Goal: Browse casually

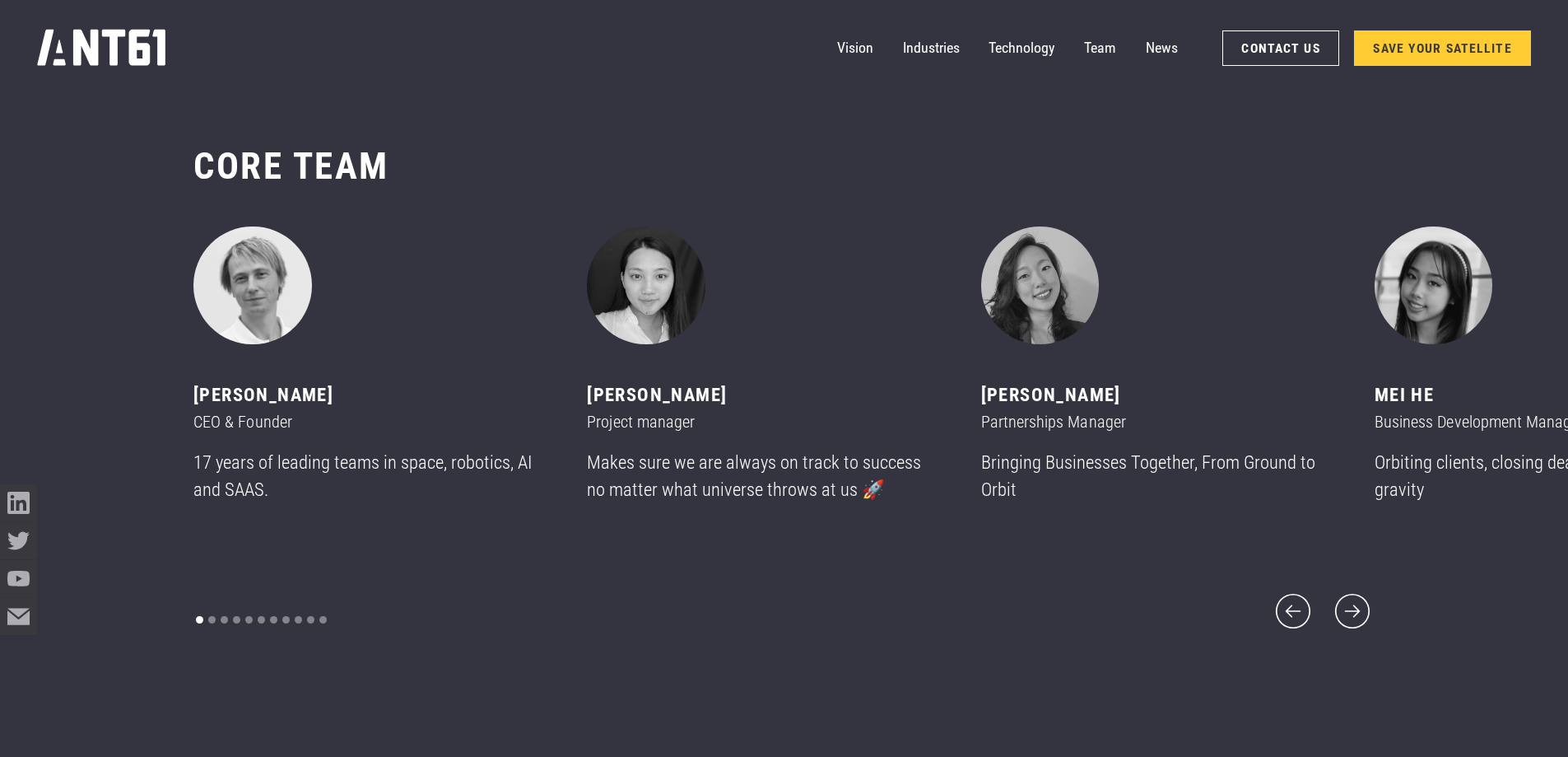
scroll to position [9058, 0]
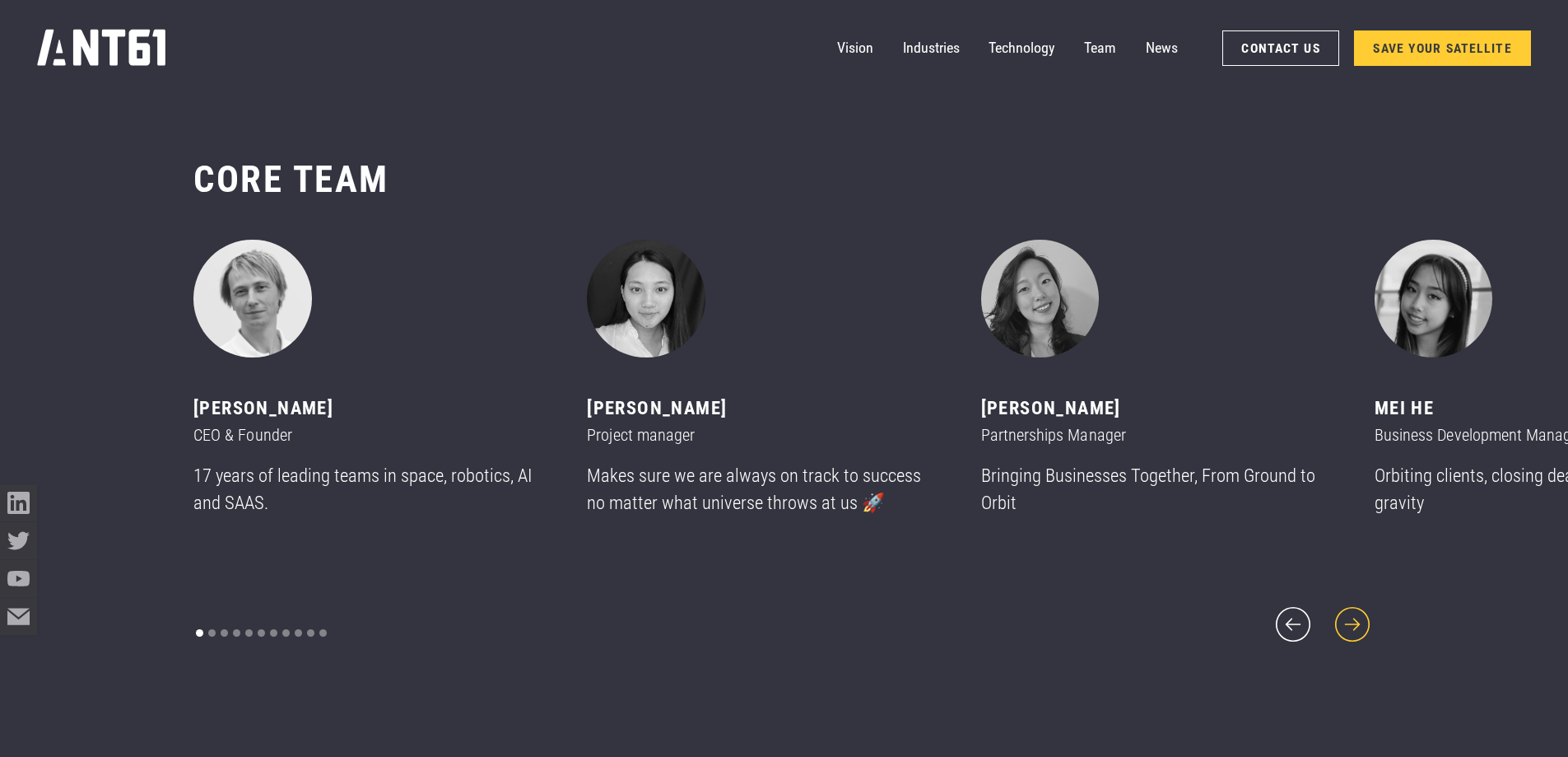
click at [1364, 610] on icon "next slide" at bounding box center [1351, 624] width 44 height 44
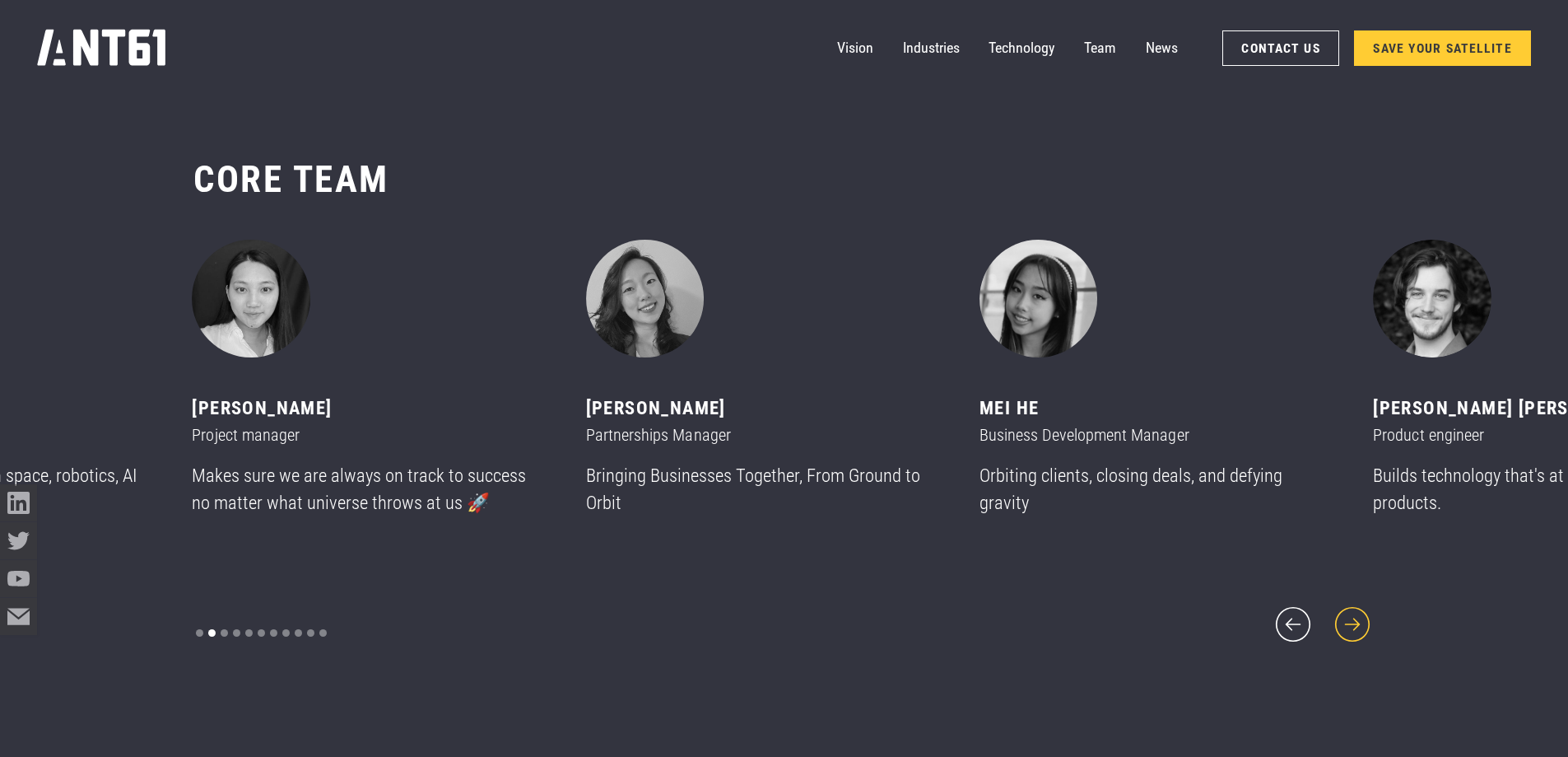
click at [1364, 610] on icon "next slide" at bounding box center [1351, 624] width 44 height 44
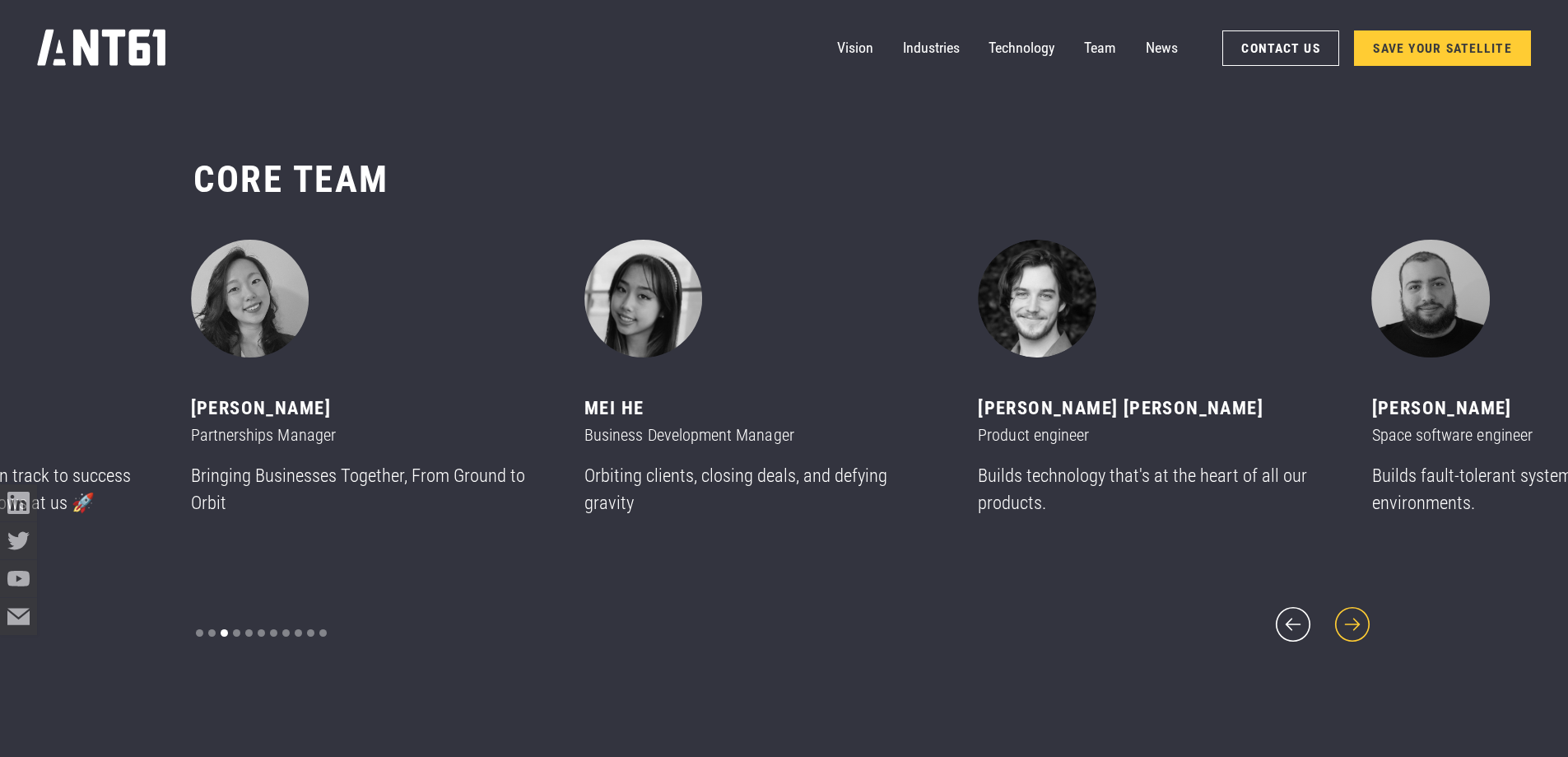
click at [1364, 610] on icon "next slide" at bounding box center [1351, 624] width 44 height 44
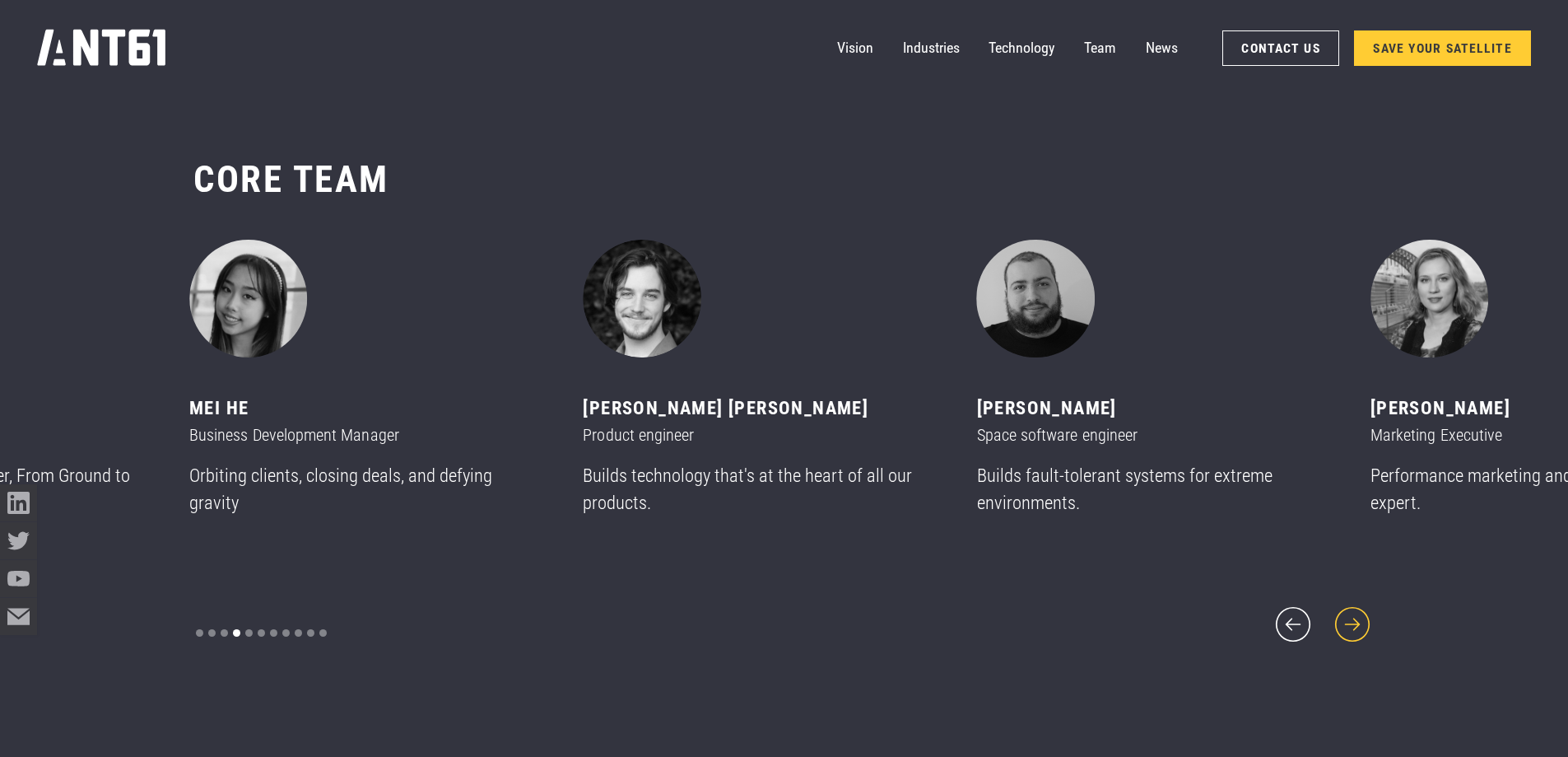
click at [1364, 610] on icon "next slide" at bounding box center [1351, 624] width 44 height 44
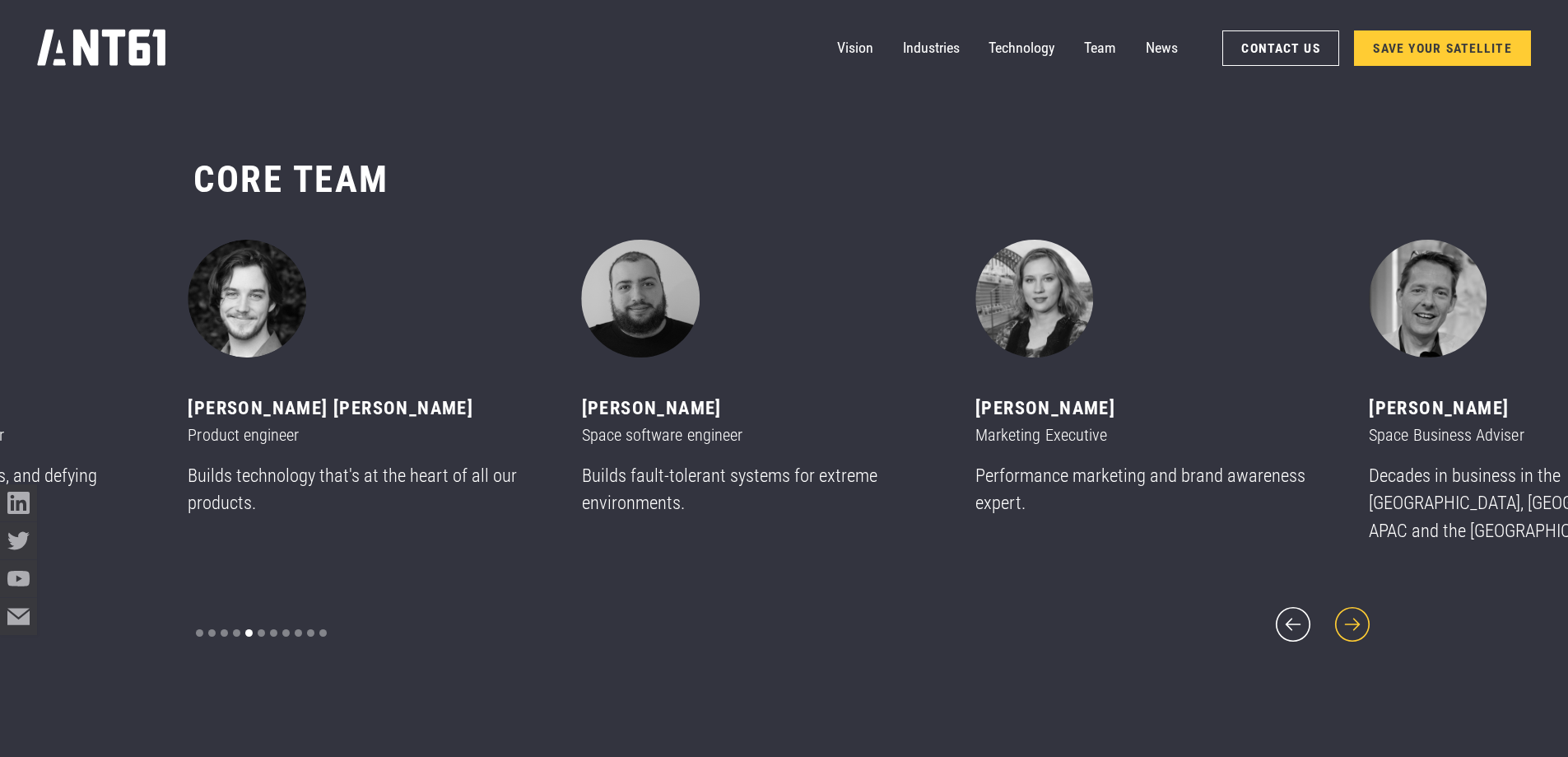
click at [1364, 610] on icon "next slide" at bounding box center [1351, 624] width 44 height 44
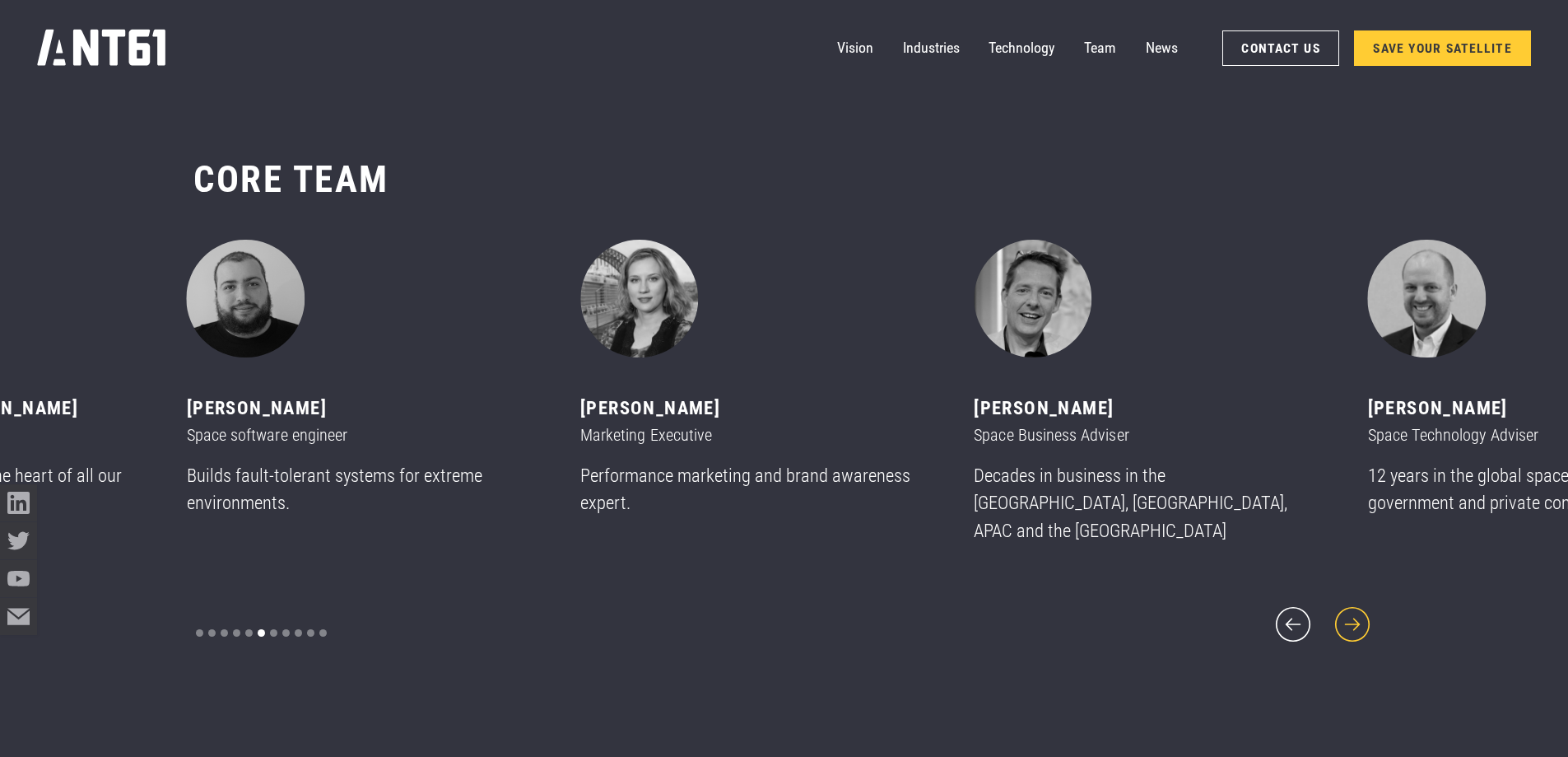
click at [1364, 610] on icon "next slide" at bounding box center [1351, 624] width 44 height 44
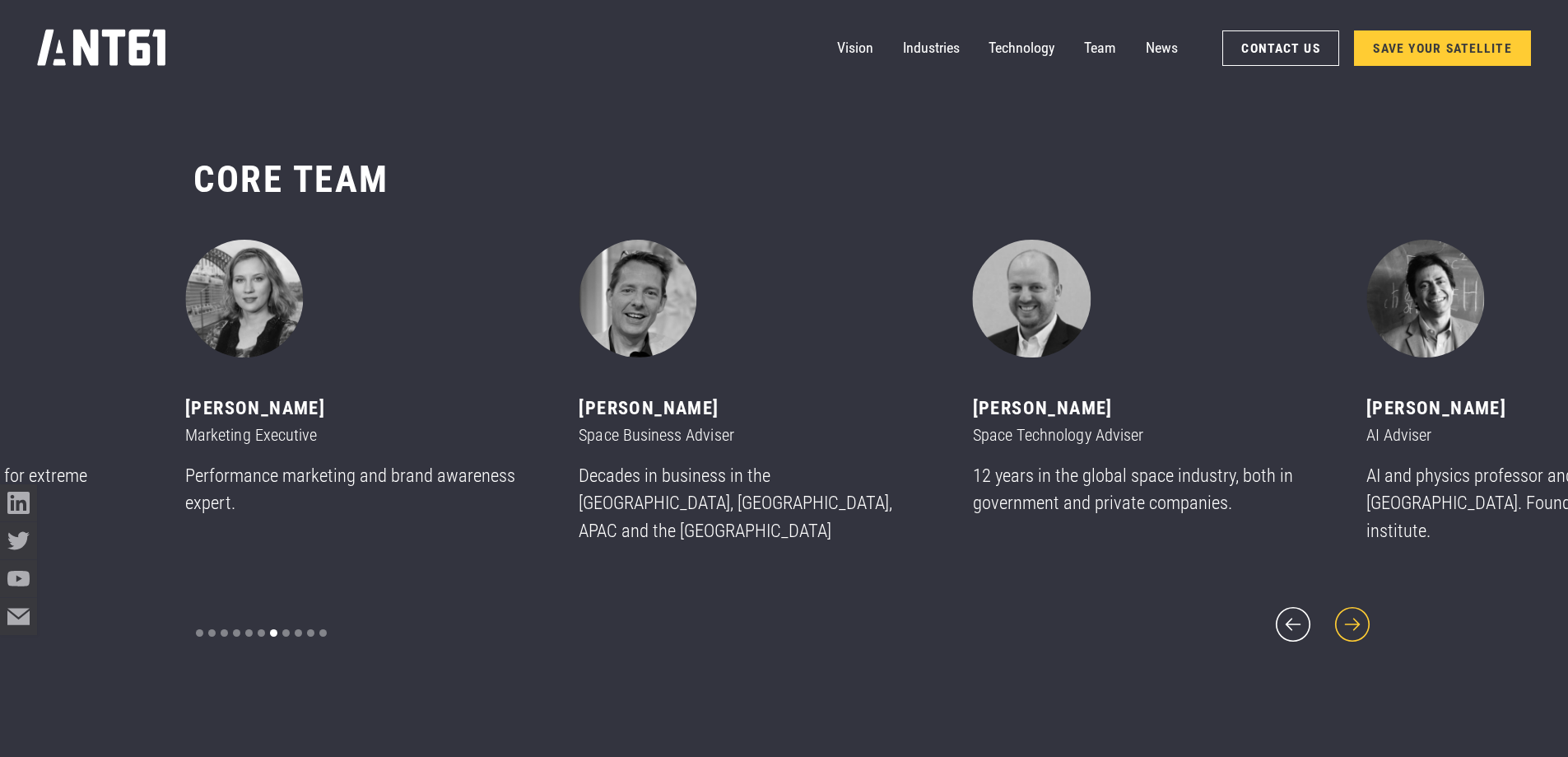
click at [1364, 610] on icon "next slide" at bounding box center [1351, 624] width 44 height 44
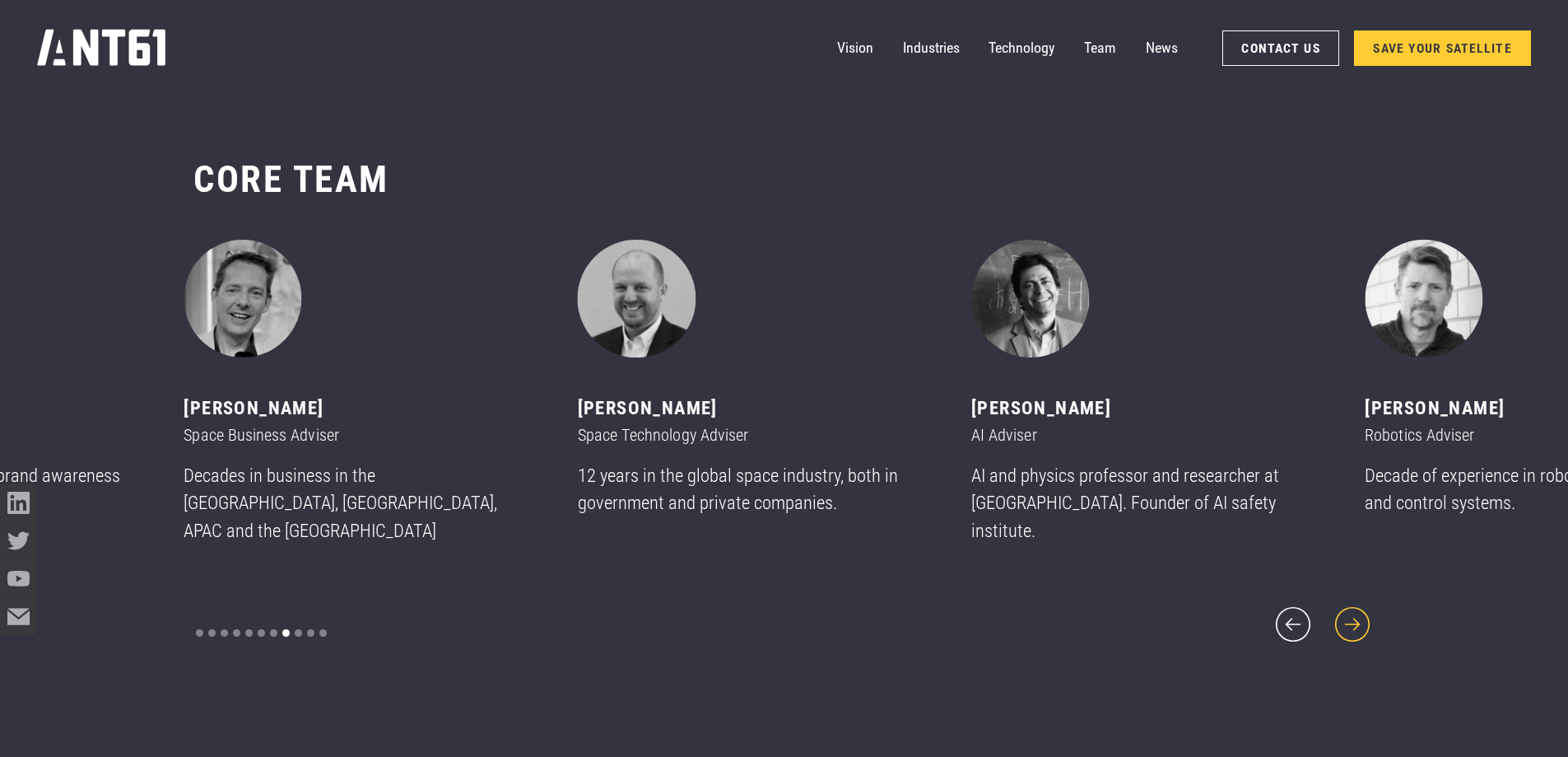
click at [1364, 610] on icon "next slide" at bounding box center [1351, 624] width 44 height 44
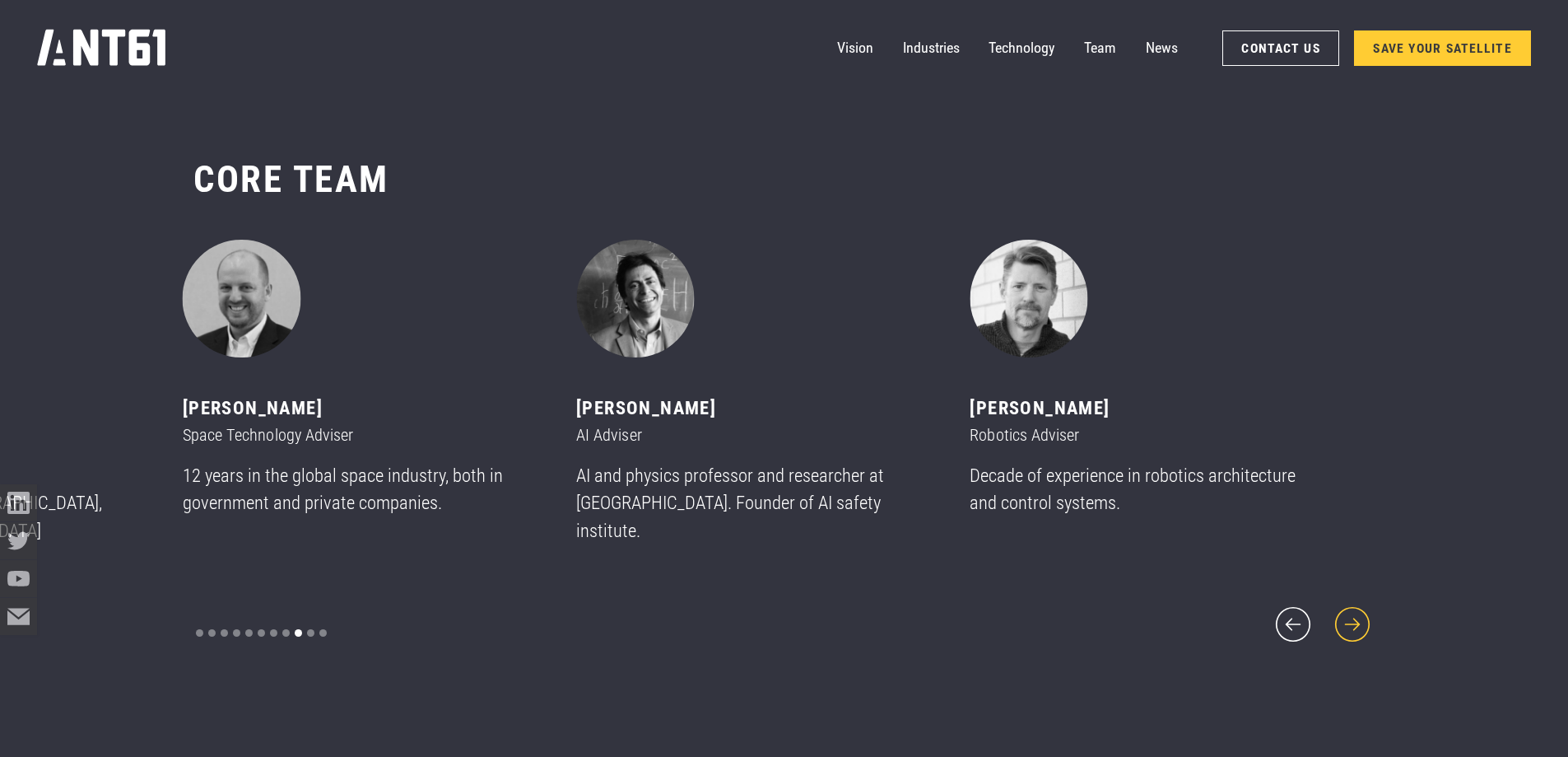
click at [1364, 610] on icon "next slide" at bounding box center [1351, 624] width 44 height 44
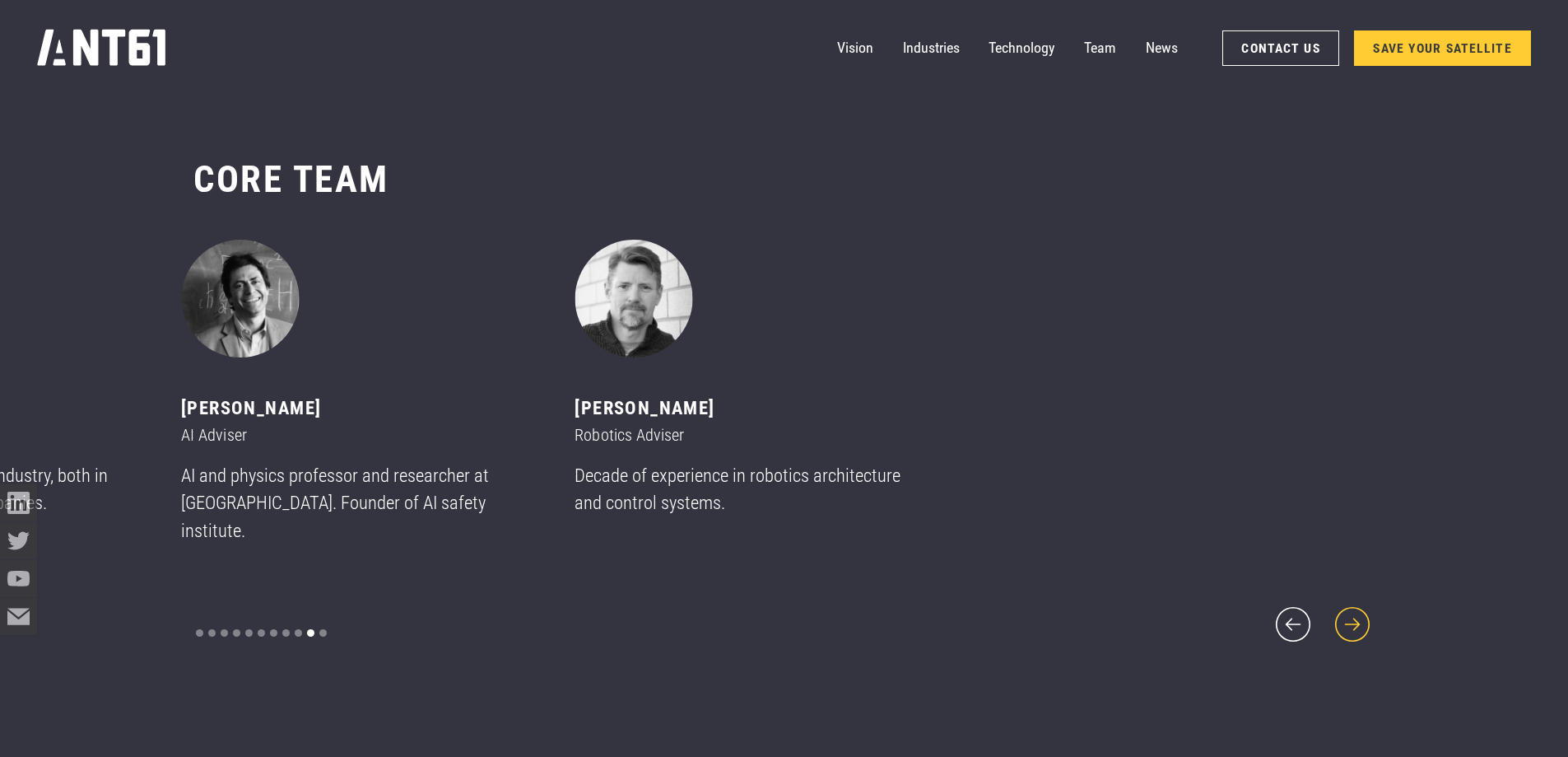
click at [1364, 610] on icon "next slide" at bounding box center [1351, 624] width 44 height 44
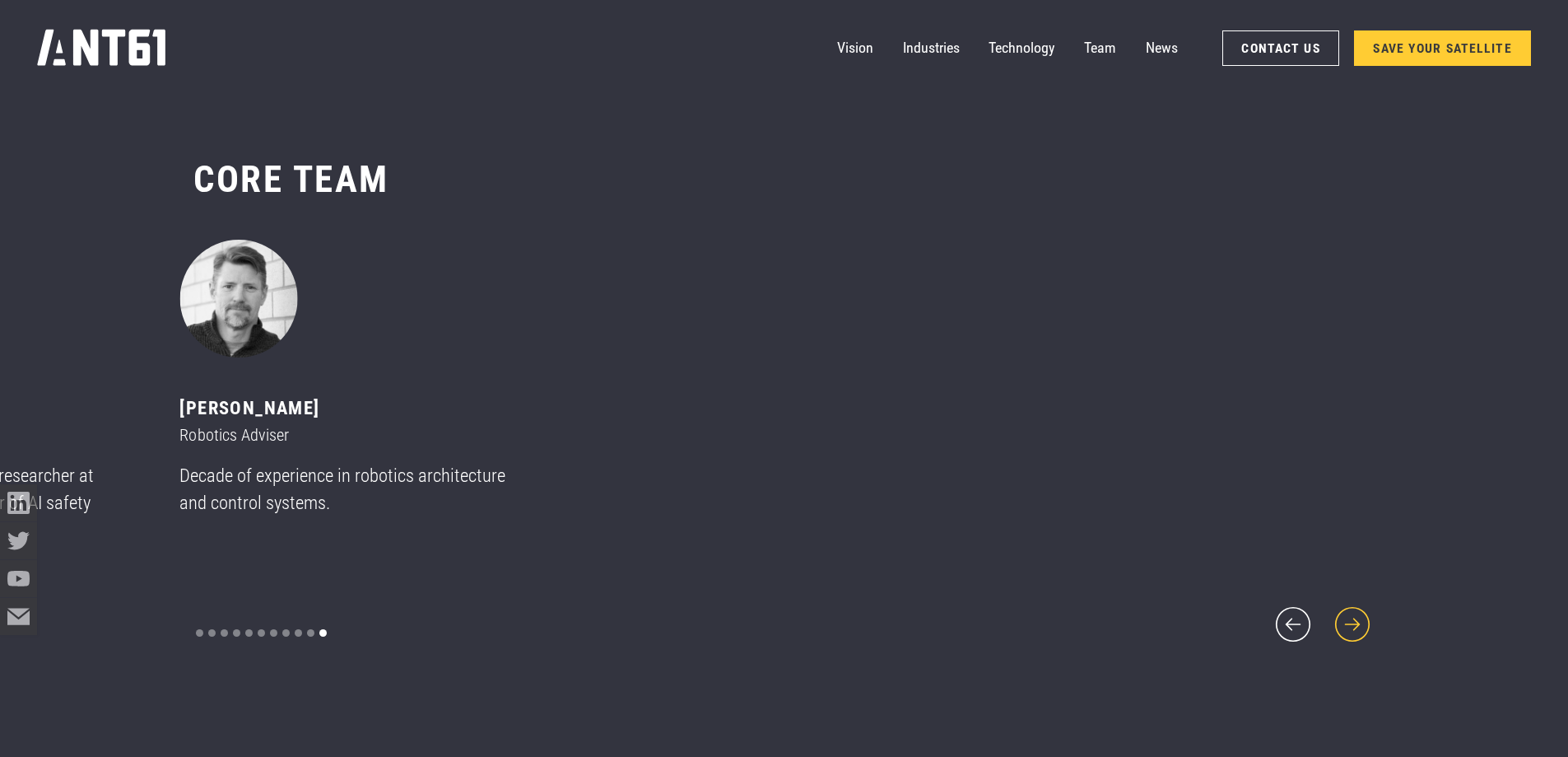
click at [1364, 610] on icon "next slide" at bounding box center [1351, 624] width 44 height 44
